Goal: Transaction & Acquisition: Purchase product/service

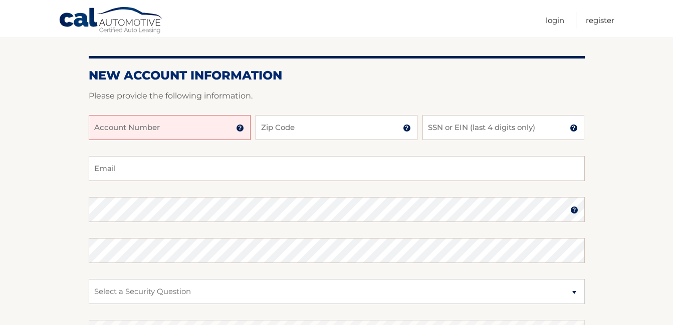
scroll to position [100, 0]
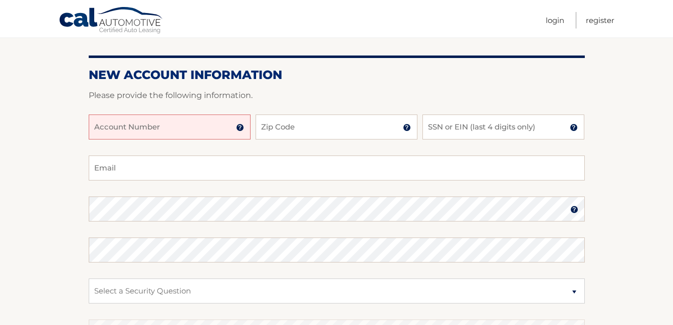
click at [210, 128] on input "Account Number" at bounding box center [170, 127] width 162 height 25
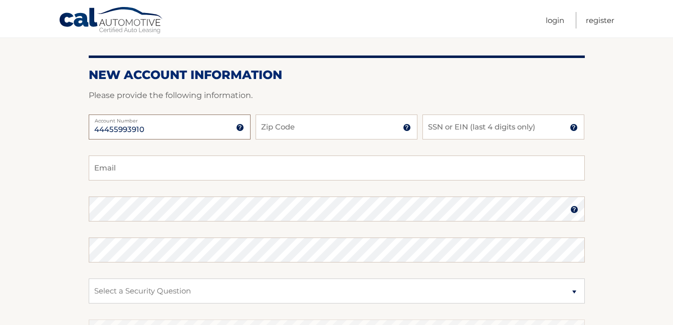
type input "44455993910"
click at [313, 134] on input "Zip Code" at bounding box center [336, 127] width 162 height 25
type input "18045"
click at [467, 128] on input "SSN or EIN (last 4 digits only)" at bounding box center [503, 127] width 162 height 25
type input "1"
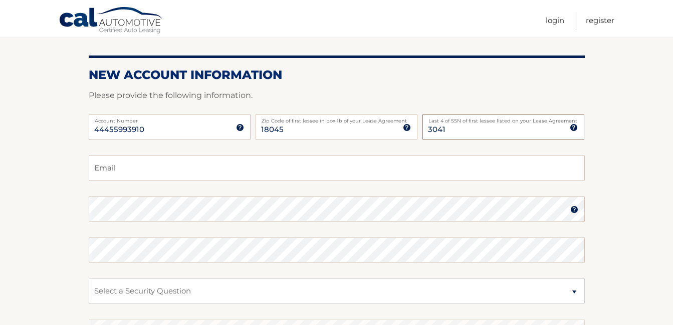
type input "3041"
click at [124, 172] on input "Email" at bounding box center [337, 168] width 496 height 25
type input "paw%06@hotmail.com"
click at [576, 211] on img at bounding box center [574, 210] width 8 height 8
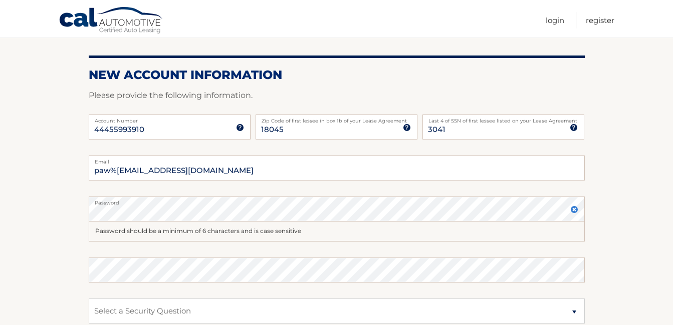
click at [16, 188] on section "New Account Information Please provide the following information. 44455993910 A…" at bounding box center [336, 228] width 673 height 411
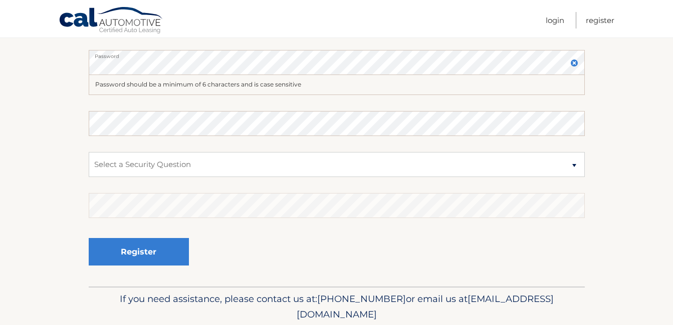
scroll to position [250, 0]
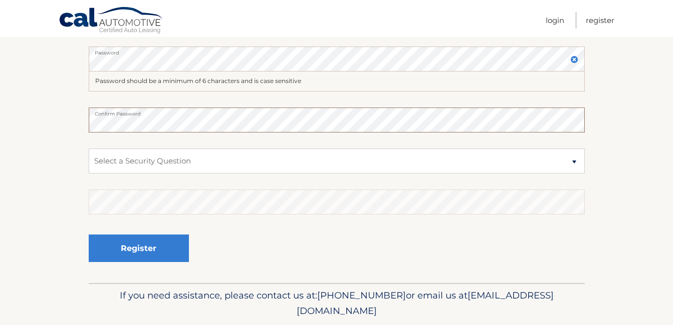
click at [89, 235] on button "Register" at bounding box center [139, 249] width 100 height 28
click at [88, 124] on section "New Account Information Please provide the following information. 44455993910 A…" at bounding box center [336, 77] width 673 height 411
click at [42, 184] on section "New Account Information Please provide the following information. 44455993910 A…" at bounding box center [336, 77] width 673 height 411
click at [575, 163] on select "Select a Security Question What was the name of your elementary school? What is…" at bounding box center [337, 161] width 496 height 25
select select "2"
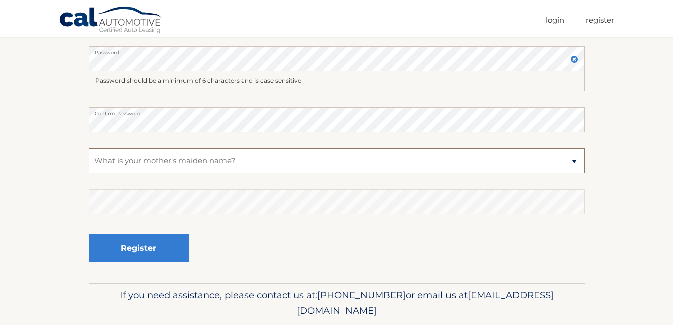
click at [89, 149] on select "Select a Security Question What was the name of your elementary school? What is…" at bounding box center [337, 161] width 496 height 25
click at [53, 91] on section "New Account Information Please provide the following information. 44455993910 A…" at bounding box center [336, 77] width 673 height 411
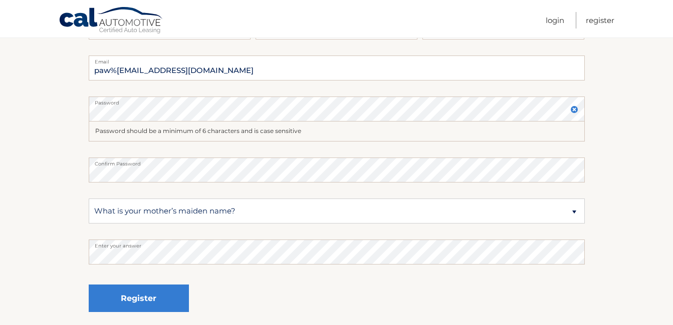
scroll to position [284, 0]
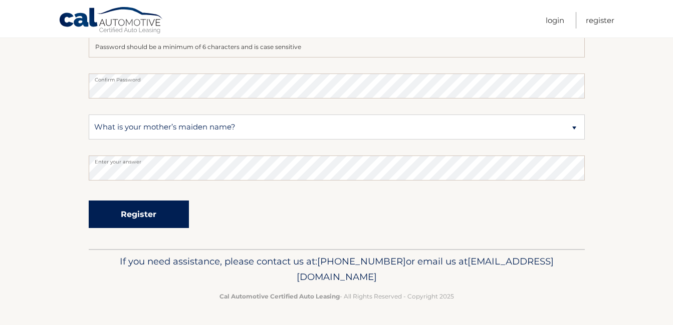
click at [145, 220] on button "Register" at bounding box center [139, 215] width 100 height 28
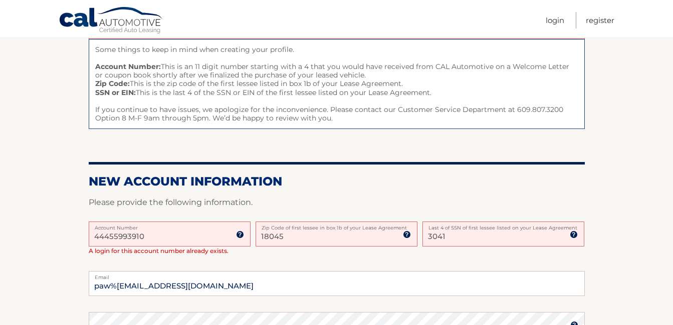
scroll to position [150, 0]
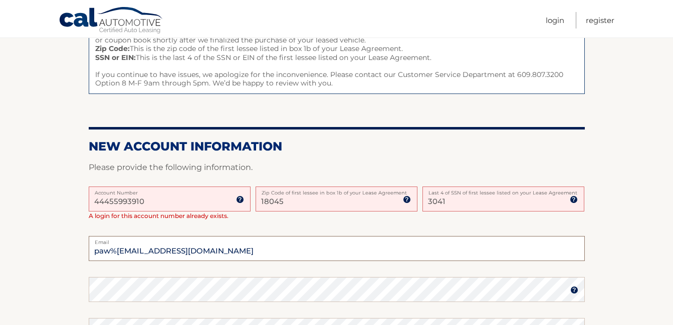
click at [114, 252] on input "paw%06@hotmail.com" at bounding box center [337, 248] width 496 height 25
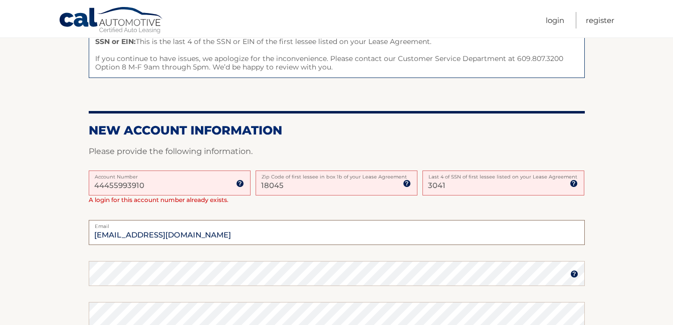
scroll to position [100, 0]
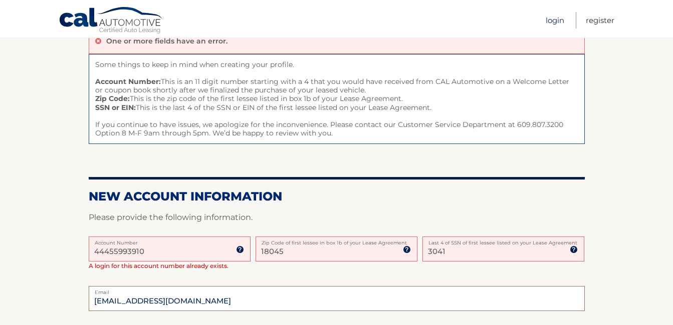
type input "paw506@hotmail.com"
click at [552, 22] on link "Login" at bounding box center [554, 20] width 19 height 17
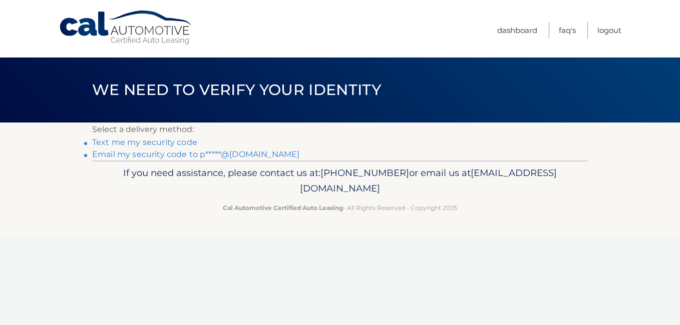
click at [204, 157] on link "Email my security code to p*****@hotmail.com" at bounding box center [195, 155] width 207 height 10
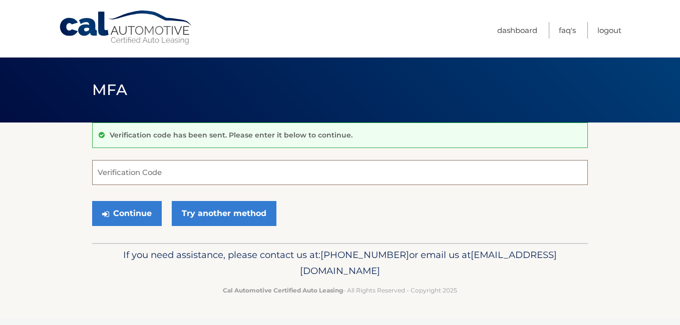
click at [113, 180] on input "Verification Code" at bounding box center [340, 172] width 496 height 25
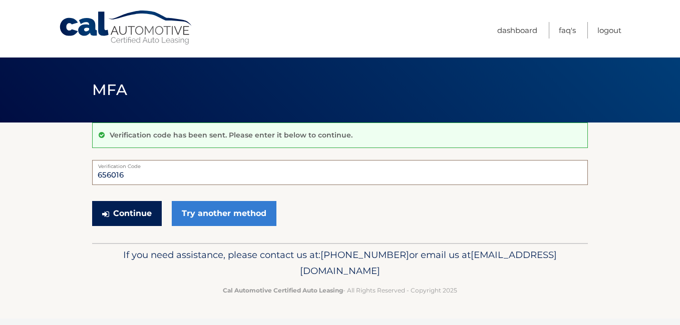
type input "656016"
click at [124, 216] on button "Continue" at bounding box center [127, 213] width 70 height 25
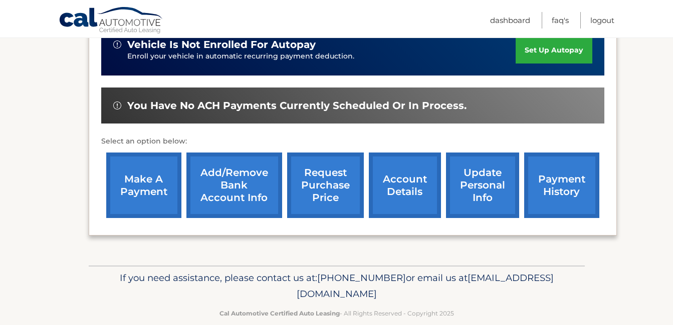
scroll to position [281, 0]
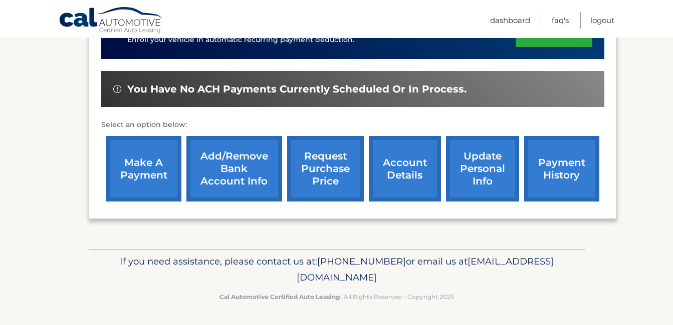
click at [137, 165] on link "make a payment" at bounding box center [143, 169] width 75 height 66
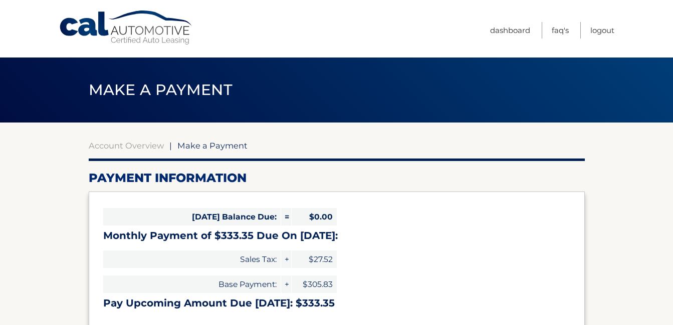
select select "ZTIxOWJhZWMtMzlhMC00MmNhLTlkYTUtYWY1ZGY5MDM5Mzky"
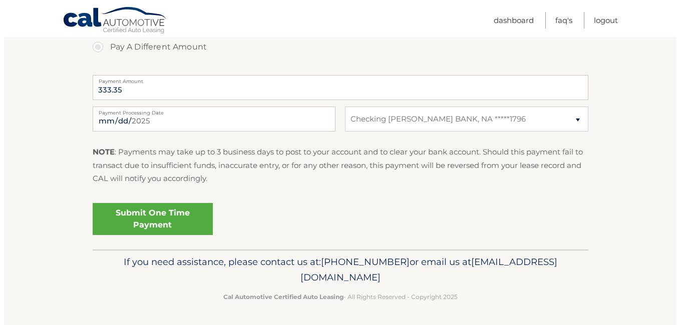
scroll to position [390, 0]
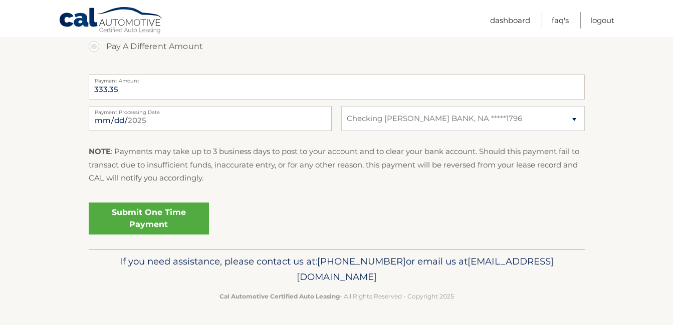
click at [141, 213] on link "Submit One Time Payment" at bounding box center [149, 219] width 120 height 32
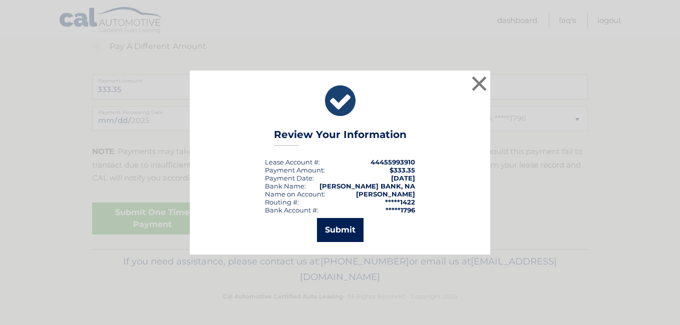
click at [341, 234] on button "Submit" at bounding box center [340, 230] width 47 height 24
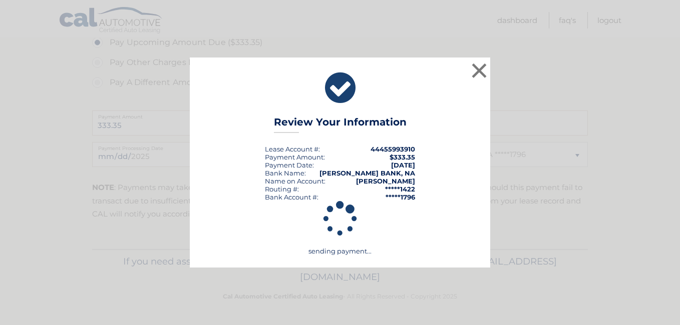
scroll to position [354, 0]
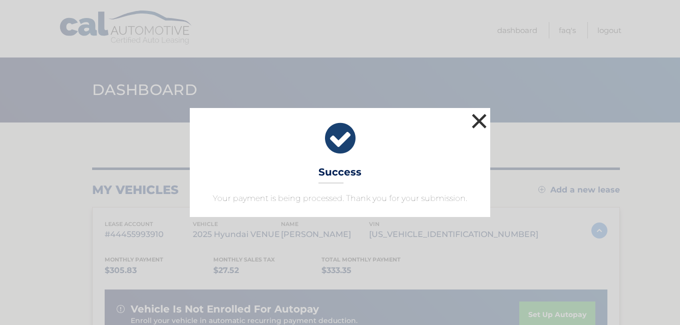
click at [479, 118] on button "×" at bounding box center [479, 121] width 20 height 20
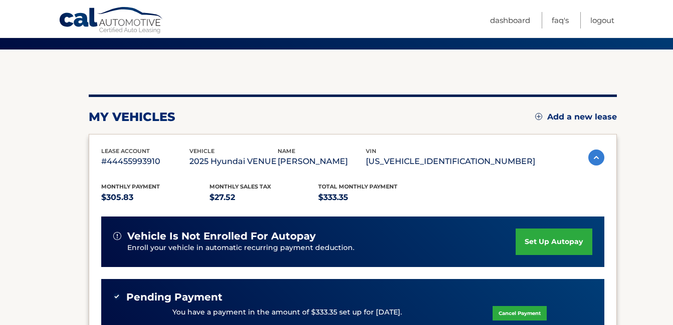
scroll to position [50, 0]
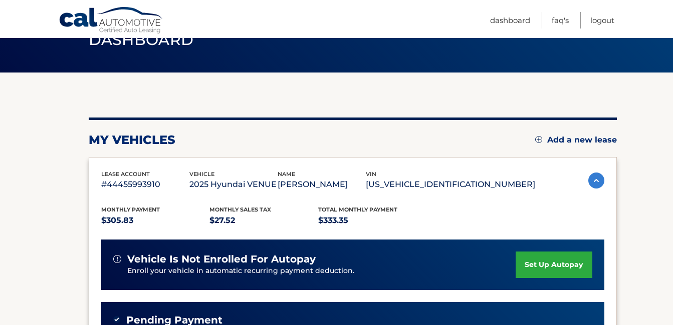
click at [642, 196] on section "my vehicles Add a new lease lease account #44455993910 vehicle 2025 Hyundai VEN…" at bounding box center [336, 286] width 673 height 427
